Goal: Task Accomplishment & Management: Manage account settings

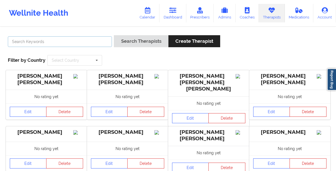
click at [79, 43] on input "text" at bounding box center [60, 41] width 104 height 11
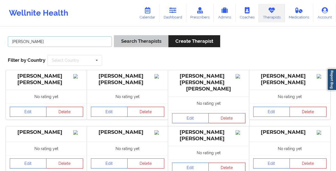
type input "[PERSON_NAME]"
click at [123, 41] on button "Search Therapists" at bounding box center [141, 41] width 54 height 12
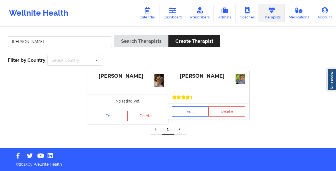
click at [183, 111] on link "Edit" at bounding box center [190, 111] width 37 height 10
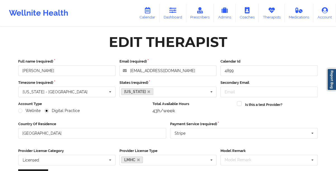
scroll to position [79, 0]
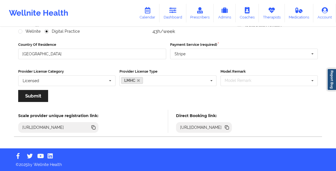
click at [229, 127] on icon at bounding box center [227, 128] width 3 height 3
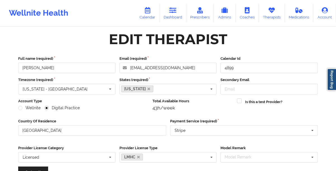
scroll to position [0, 0]
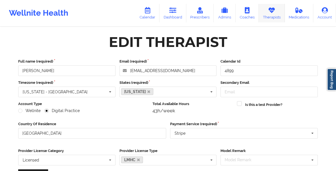
click at [270, 16] on link "Therapists" at bounding box center [272, 13] width 26 height 18
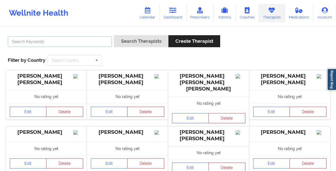
click at [99, 42] on input "text" at bounding box center [60, 41] width 104 height 11
paste input "[PERSON_NAME]"
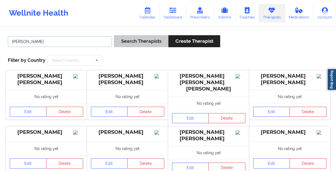
type input "[PERSON_NAME]"
click at [142, 41] on button "Search Therapists" at bounding box center [141, 41] width 54 height 12
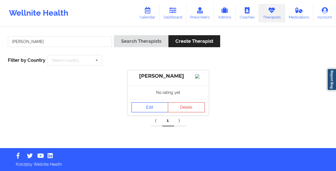
click at [146, 112] on link "Edit" at bounding box center [149, 107] width 37 height 10
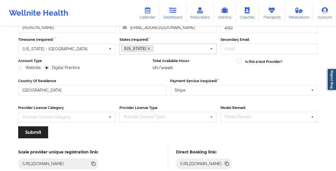
scroll to position [79, 0]
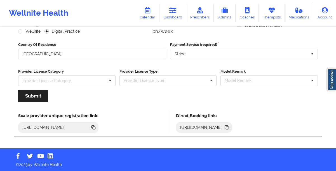
click at [229, 128] on icon at bounding box center [227, 128] width 3 height 3
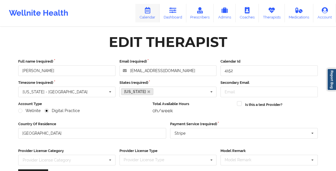
click at [153, 18] on link "Calendar" at bounding box center [147, 13] width 24 height 18
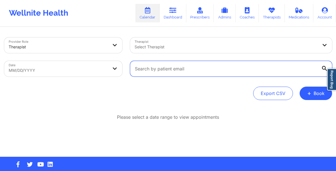
click at [219, 67] on input "text" at bounding box center [231, 69] width 202 height 16
paste input "[EMAIL_ADDRESS][DOMAIN_NAME]"
type input "[EMAIL_ADDRESS][DOMAIN_NAME]"
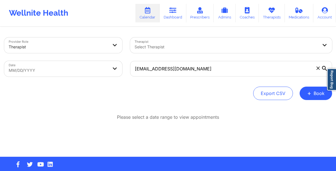
select select "2025-8"
select select "2025-9"
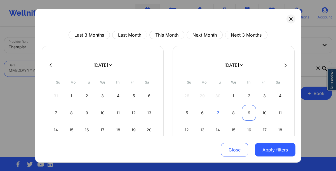
click at [245, 113] on div "9" at bounding box center [249, 113] width 14 height 16
select select "2025-9"
select select "2025-10"
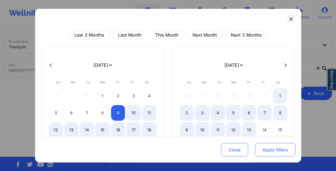
select select "2025-9"
select select "2025-10"
click at [264, 149] on button "Apply filters" at bounding box center [275, 149] width 41 height 13
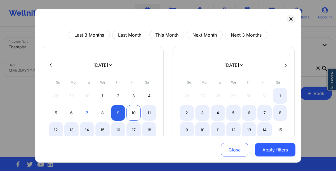
select select "2025-9"
select select "2025-10"
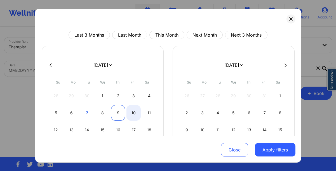
select select "2025-9"
select select "2025-10"
click at [118, 112] on div "9" at bounding box center [118, 113] width 14 height 16
select select "2025-9"
select select "2025-10"
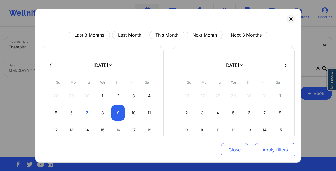
click at [266, 150] on button "Apply filters" at bounding box center [275, 149] width 41 height 13
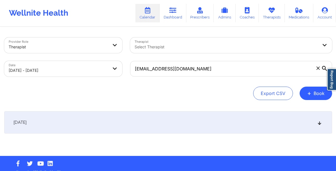
click at [118, 120] on div "[DATE]" at bounding box center [168, 122] width 328 height 22
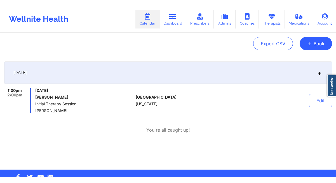
scroll to position [56, 0]
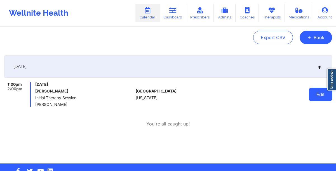
click at [313, 96] on button "Edit" at bounding box center [320, 94] width 23 height 13
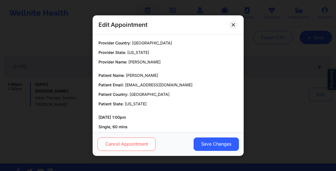
click at [113, 146] on button "Cancel Appointment" at bounding box center [126, 143] width 58 height 13
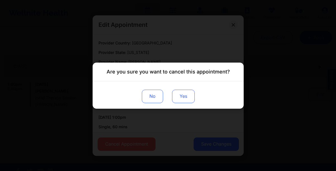
click at [181, 98] on button "Yes" at bounding box center [183, 95] width 23 height 13
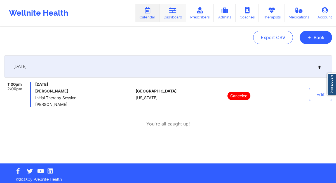
click at [176, 15] on link "Dashboard" at bounding box center [172, 13] width 27 height 18
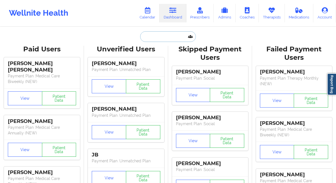
click at [149, 34] on input "text" at bounding box center [167, 36] width 55 height 11
paste input "[PERSON_NAME] Relafors"
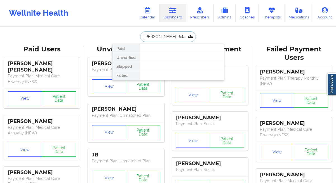
paste input "[EMAIL_ADDRESS][DOMAIN_NAME]"
type input "[EMAIL_ADDRESS][DOMAIN_NAME]"
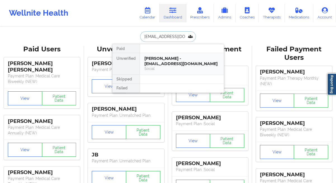
click at [159, 59] on div "[PERSON_NAME] - [EMAIL_ADDRESS][DOMAIN_NAME]" at bounding box center [181, 61] width 75 height 10
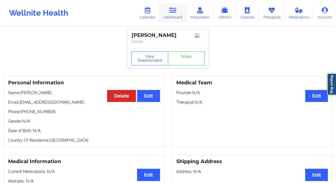
click at [169, 19] on link "Dashboard" at bounding box center [172, 13] width 27 height 18
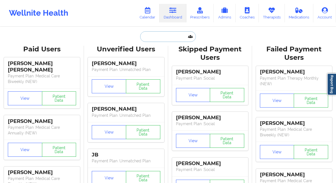
click at [151, 33] on input "text" at bounding box center [167, 36] width 55 height 11
paste input "[PERSON_NAME]"
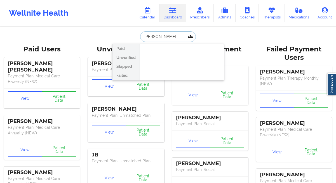
paste input "[EMAIL_ADDRESS][DOMAIN_NAME]"
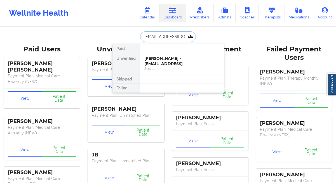
type input "[EMAIL_ADDRESS][DOMAIN_NAME]"
click at [154, 60] on div "[PERSON_NAME] - [EMAIL_ADDRESS]" at bounding box center [181, 61] width 75 height 10
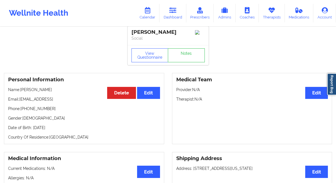
scroll to position [3, 0]
